Goal: Task Accomplishment & Management: Manage account settings

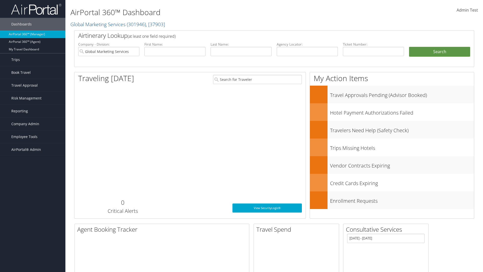
click at [33, 124] on span "Company Admin" at bounding box center [25, 124] width 28 height 13
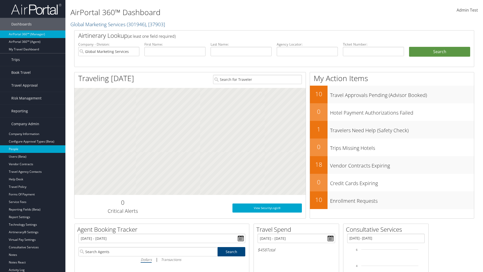
click at [33, 149] on link "People" at bounding box center [32, 149] width 65 height 8
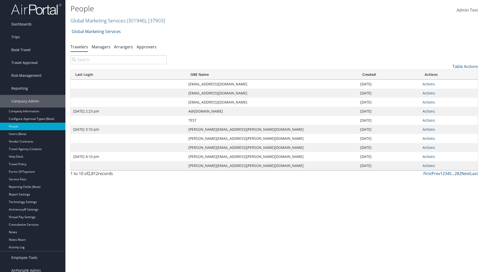
click at [97, 20] on link "Global Marketing Services ( 301946 ) , [ 37903 ]" at bounding box center [117, 20] width 95 height 7
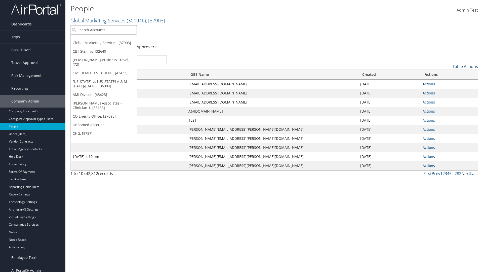
click at [104, 30] on input "search" at bounding box center [104, 29] width 66 height 9
type input "CBTSTG"
click at [104, 39] on div "CBT Staging (CBTSTG), [32649]" at bounding box center [104, 39] width 72 height 5
